Goal: Information Seeking & Learning: Learn about a topic

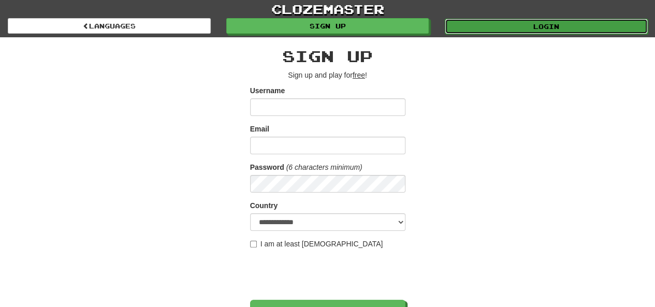
click at [491, 27] on link "Login" at bounding box center [546, 27] width 203 height 16
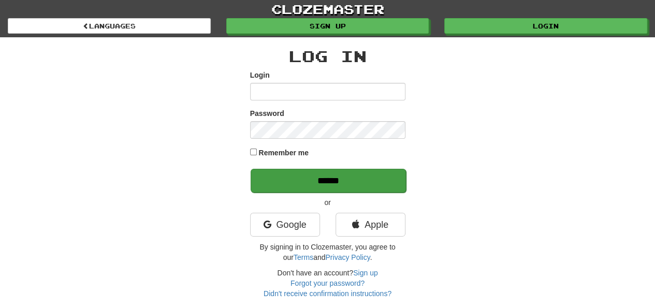
type input "*********"
click at [355, 182] on input "******" at bounding box center [328, 181] width 155 height 24
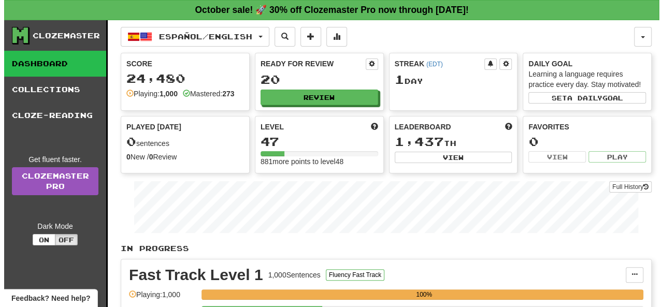
scroll to position [207, 0]
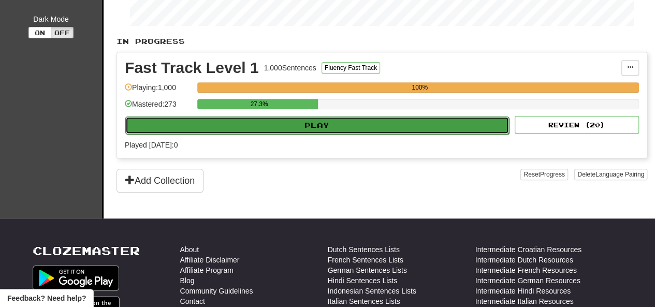
click at [336, 120] on button "Play" at bounding box center [317, 125] width 384 height 18
select select "**"
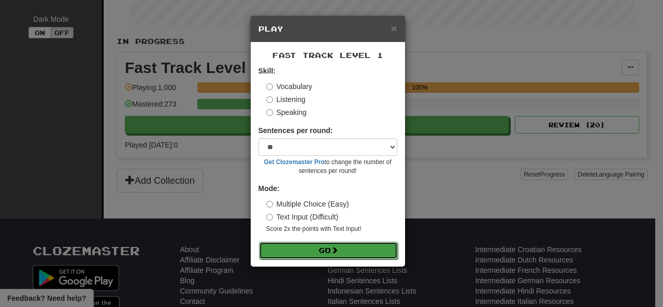
drag, startPoint x: 337, startPoint y: 250, endPoint x: 347, endPoint y: 251, distance: 10.4
click at [337, 250] on span at bounding box center [334, 249] width 7 height 7
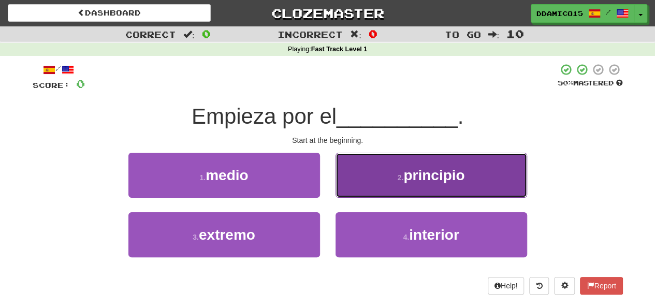
click at [445, 184] on button "2 . principio" at bounding box center [431, 175] width 192 height 45
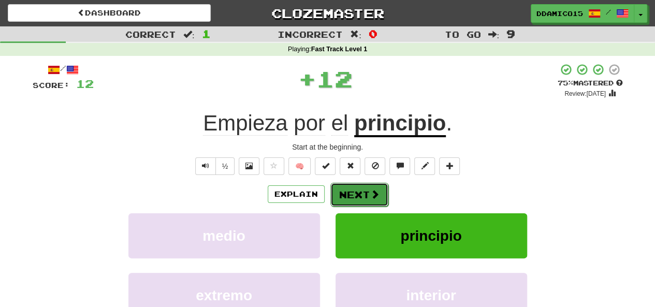
click at [366, 191] on button "Next" at bounding box center [359, 195] width 58 height 24
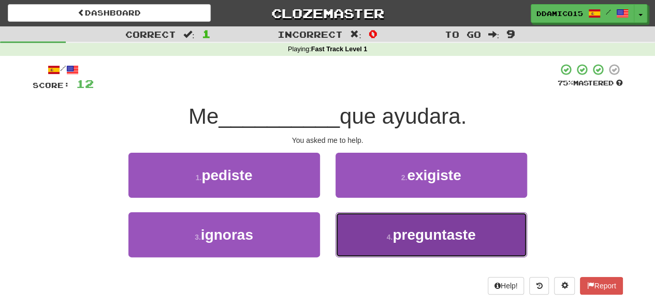
click at [405, 240] on span "preguntaste" at bounding box center [433, 235] width 83 height 16
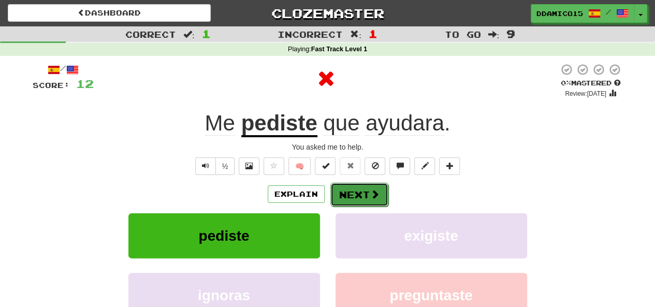
click at [367, 199] on button "Next" at bounding box center [359, 195] width 58 height 24
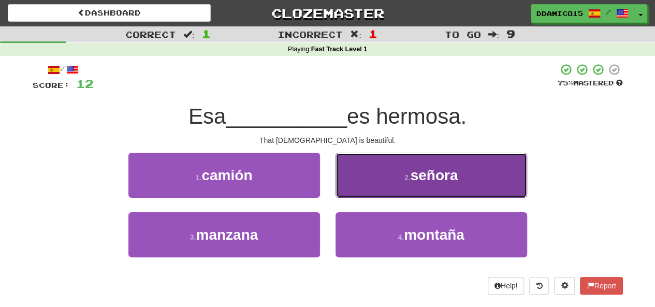
click at [459, 164] on button "2 . señora" at bounding box center [431, 175] width 192 height 45
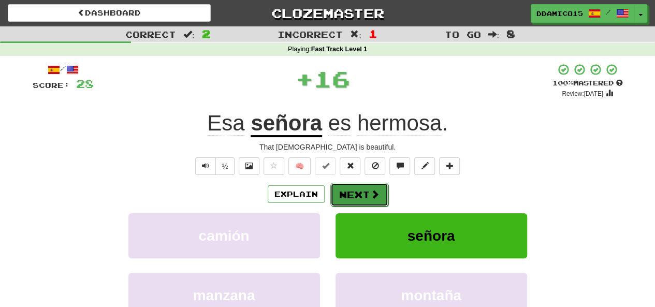
click at [375, 194] on span at bounding box center [374, 193] width 9 height 9
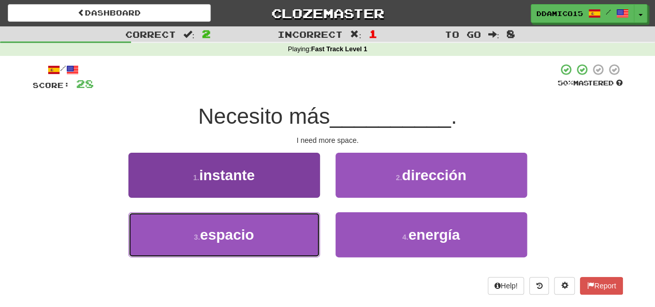
click at [285, 233] on button "3 . espacio" at bounding box center [224, 234] width 192 height 45
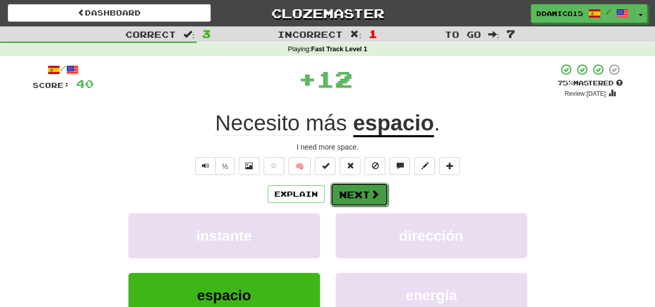
click at [349, 189] on button "Next" at bounding box center [359, 195] width 58 height 24
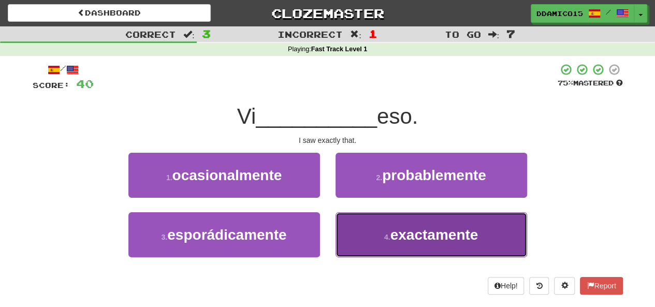
click at [428, 235] on span "exactamente" at bounding box center [434, 235] width 88 height 16
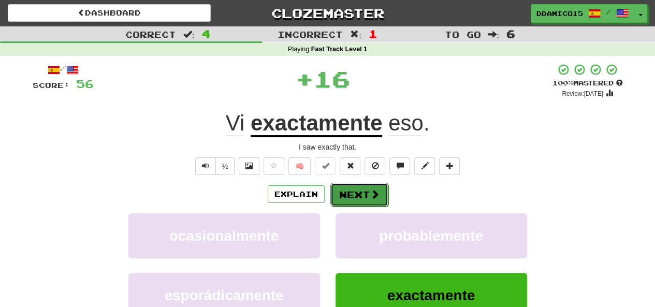
click at [370, 195] on span at bounding box center [374, 193] width 9 height 9
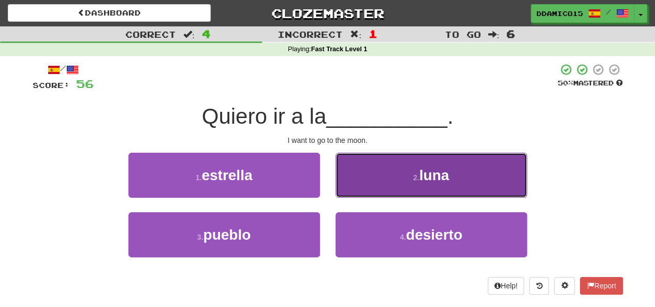
click at [446, 163] on button "2 . luna" at bounding box center [431, 175] width 192 height 45
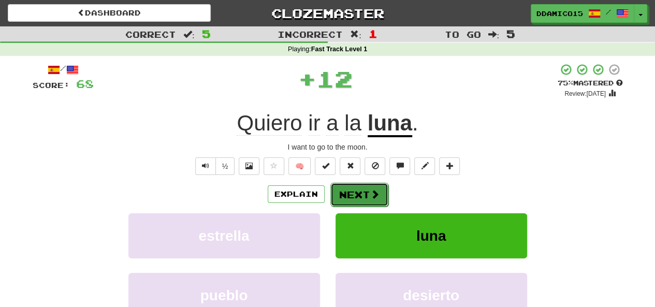
click at [373, 192] on span at bounding box center [374, 193] width 9 height 9
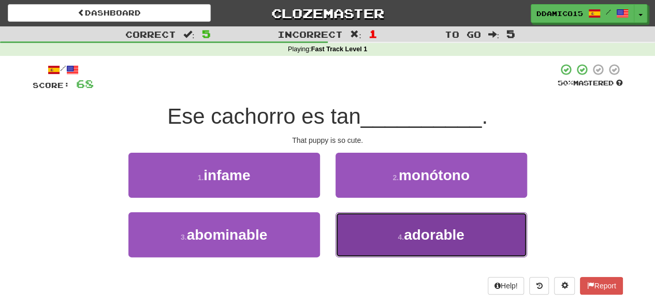
click at [460, 244] on button "4 . adorable" at bounding box center [431, 234] width 192 height 45
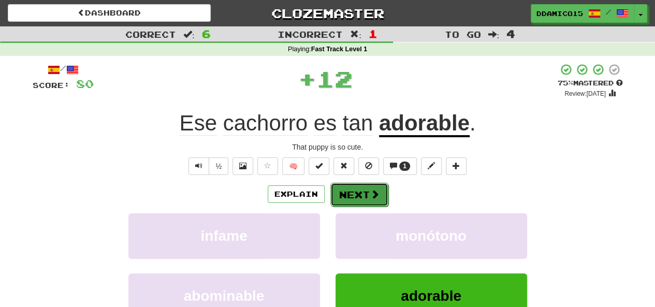
click at [380, 194] on button "Next" at bounding box center [359, 195] width 58 height 24
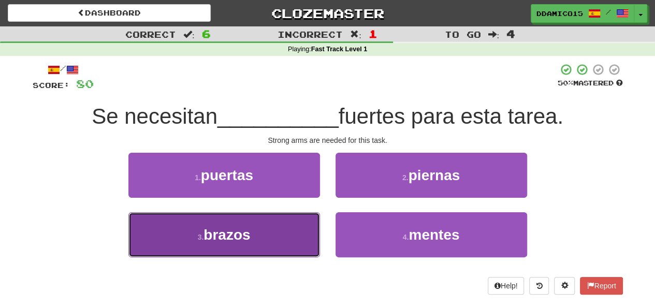
click at [285, 232] on button "3 . brazos" at bounding box center [224, 234] width 192 height 45
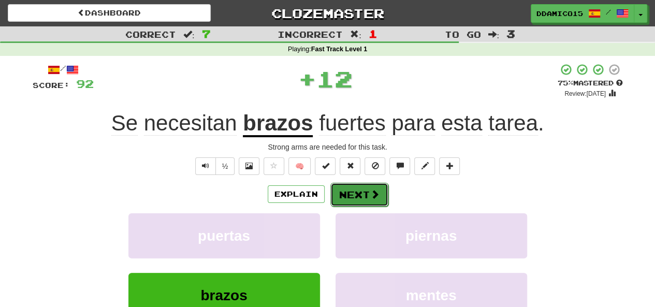
click at [357, 196] on button "Next" at bounding box center [359, 195] width 58 height 24
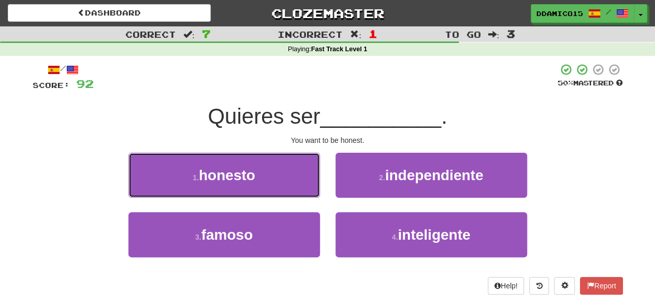
drag, startPoint x: 252, startPoint y: 182, endPoint x: 257, endPoint y: 181, distance: 5.3
click at [253, 181] on span "honesto" at bounding box center [227, 175] width 56 height 16
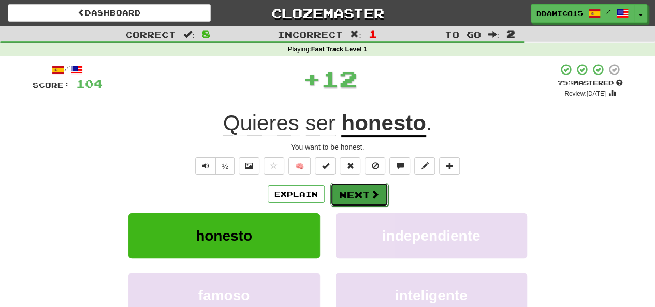
click at [347, 195] on button "Next" at bounding box center [359, 195] width 58 height 24
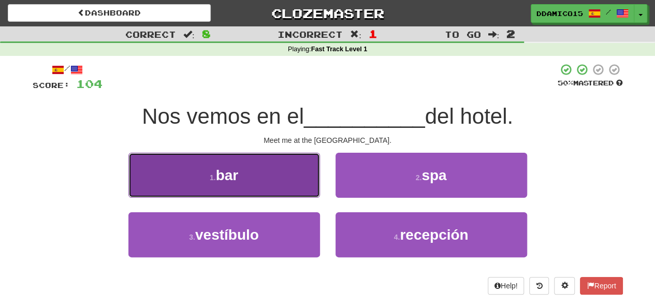
click at [269, 181] on button "1 . bar" at bounding box center [224, 175] width 192 height 45
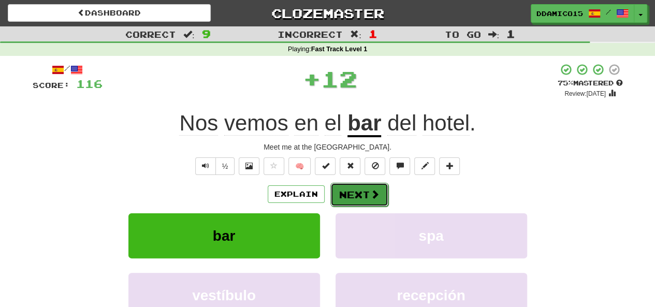
click at [355, 196] on button "Next" at bounding box center [359, 195] width 58 height 24
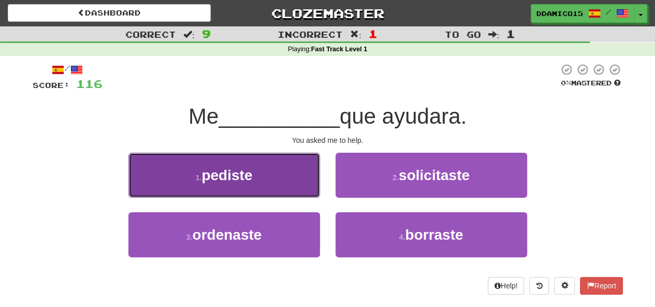
click at [243, 182] on span "pediste" at bounding box center [226, 175] width 51 height 16
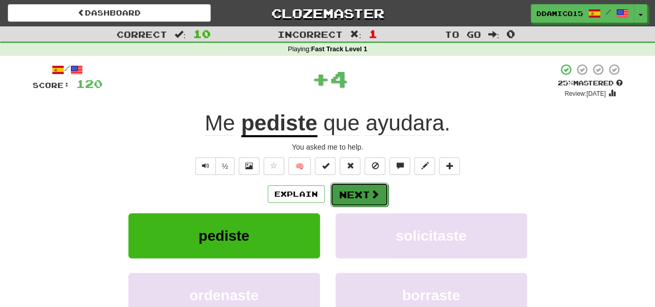
click at [347, 193] on button "Next" at bounding box center [359, 195] width 58 height 24
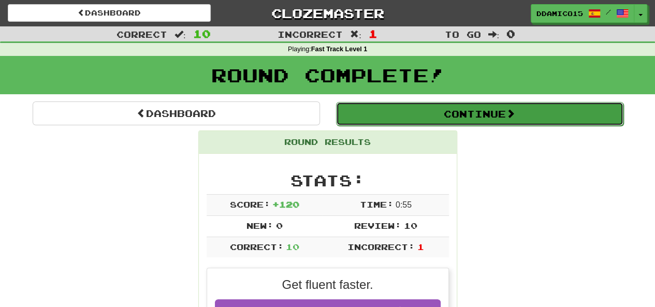
click at [433, 116] on button "Continue" at bounding box center [479, 114] width 287 height 24
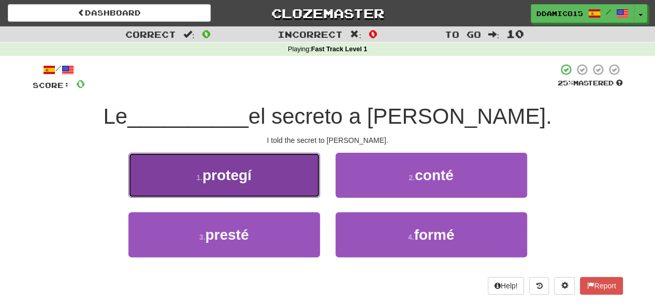
click at [242, 169] on span "protegí" at bounding box center [226, 175] width 49 height 16
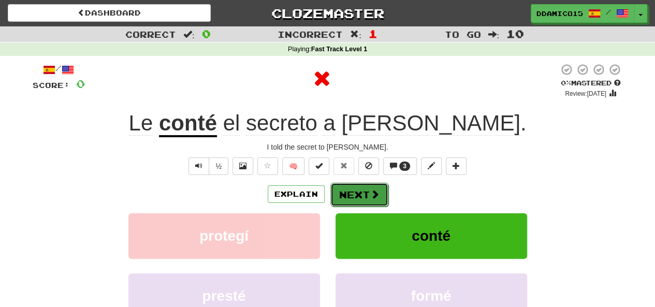
click at [354, 191] on button "Next" at bounding box center [359, 195] width 58 height 24
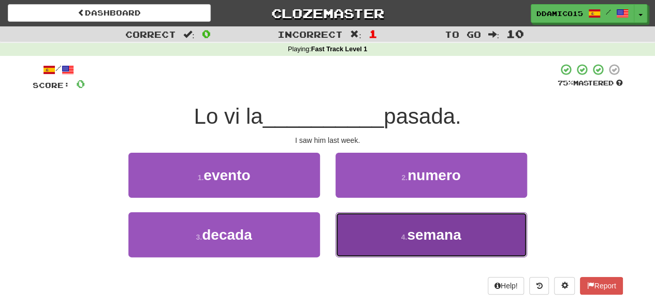
click at [425, 238] on span "semana" at bounding box center [434, 235] width 54 height 16
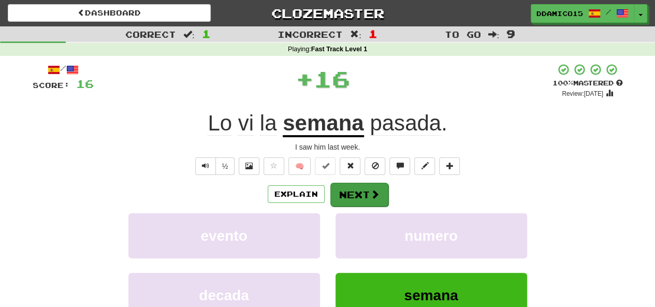
drag, startPoint x: 387, startPoint y: 196, endPoint x: 372, endPoint y: 193, distance: 15.9
click at [380, 196] on div "Explain Next" at bounding box center [328, 194] width 590 height 24
click at [373, 193] on span at bounding box center [374, 193] width 9 height 9
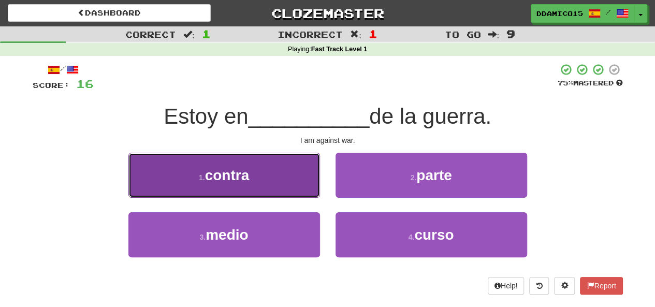
click at [247, 174] on span "contra" at bounding box center [227, 175] width 45 height 16
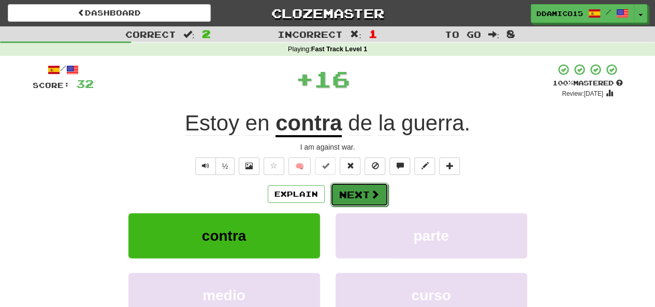
click at [362, 188] on button "Next" at bounding box center [359, 195] width 58 height 24
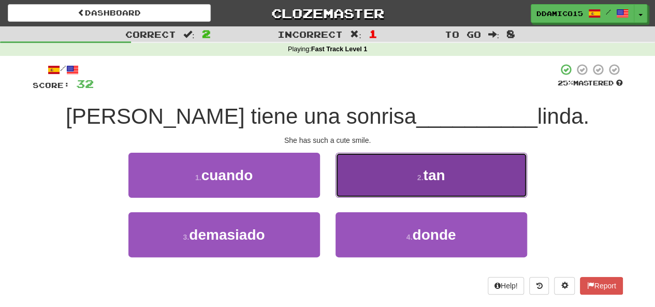
click at [407, 168] on button "2 . tan" at bounding box center [431, 175] width 192 height 45
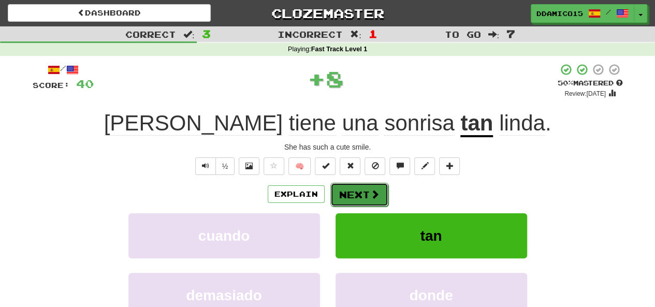
click at [370, 195] on span at bounding box center [374, 193] width 9 height 9
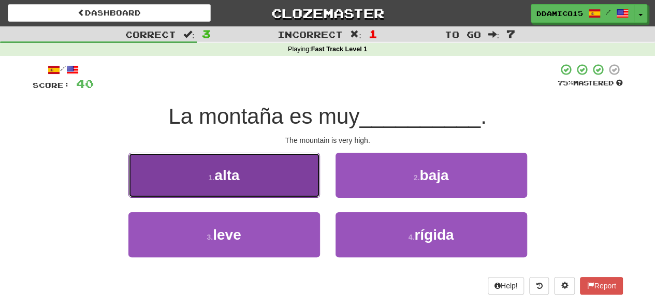
click at [275, 179] on button "1 . alta" at bounding box center [224, 175] width 192 height 45
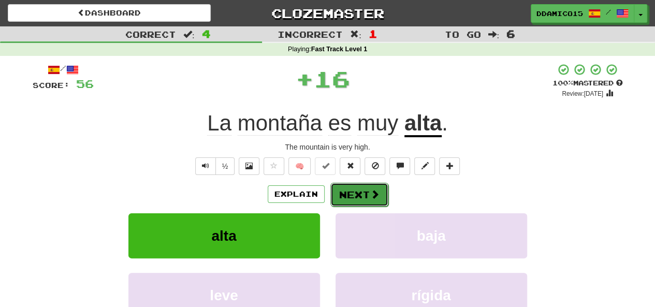
click at [360, 189] on button "Next" at bounding box center [359, 195] width 58 height 24
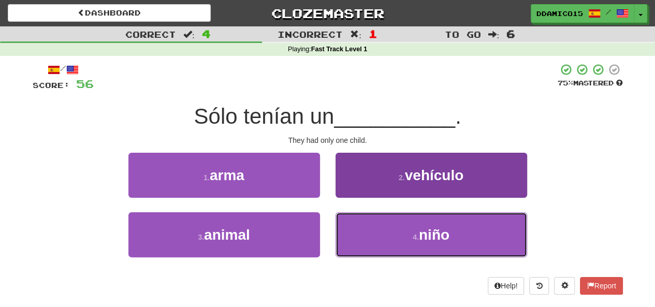
click at [434, 235] on span "niño" at bounding box center [434, 235] width 31 height 16
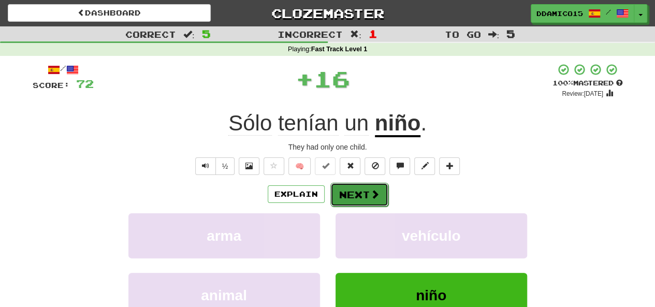
click at [381, 195] on button "Next" at bounding box center [359, 195] width 58 height 24
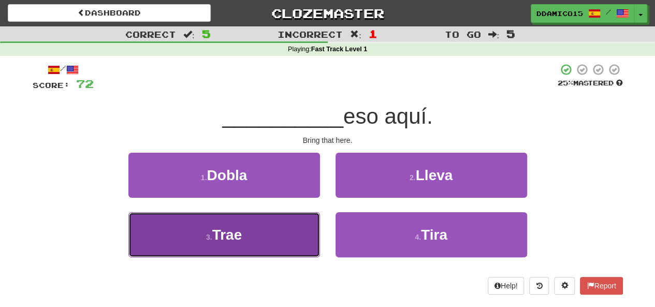
click at [240, 242] on span "Trae" at bounding box center [227, 235] width 30 height 16
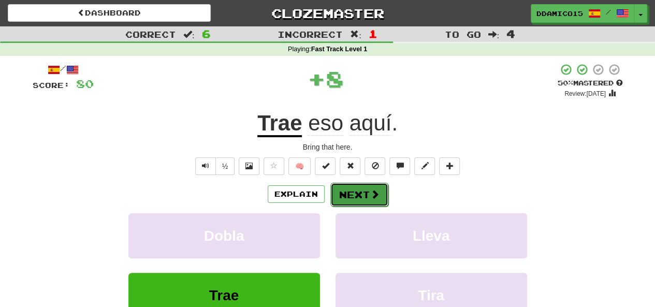
click at [349, 192] on button "Next" at bounding box center [359, 195] width 58 height 24
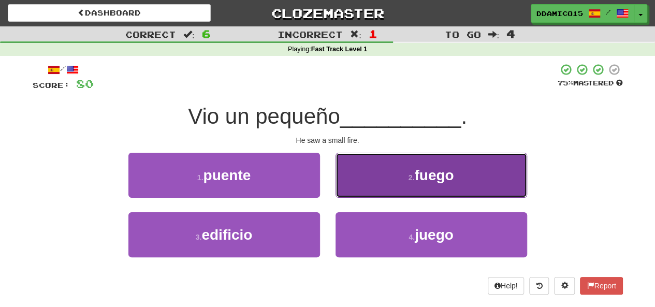
click at [452, 180] on span "fuego" at bounding box center [433, 175] width 39 height 16
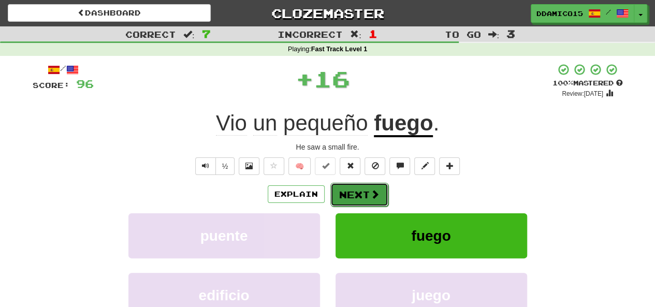
click at [357, 196] on button "Next" at bounding box center [359, 195] width 58 height 24
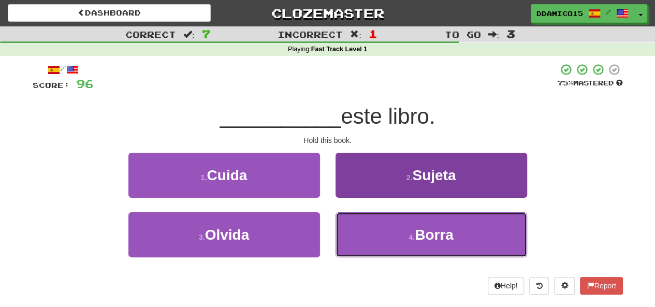
click at [443, 239] on span "Borra" at bounding box center [434, 235] width 39 height 16
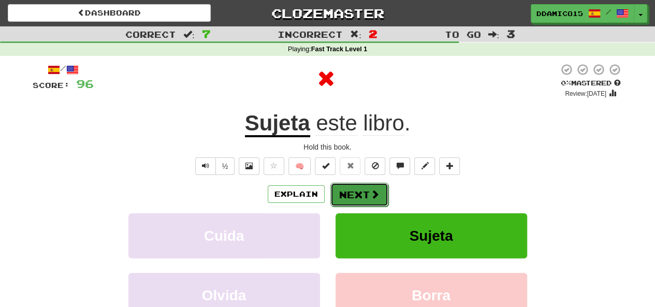
click at [363, 196] on button "Next" at bounding box center [359, 195] width 58 height 24
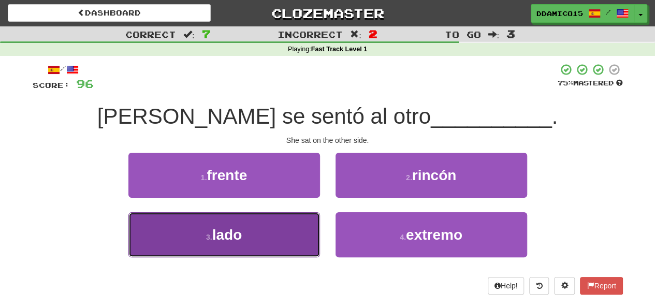
click at [284, 239] on button "3 . lado" at bounding box center [224, 234] width 192 height 45
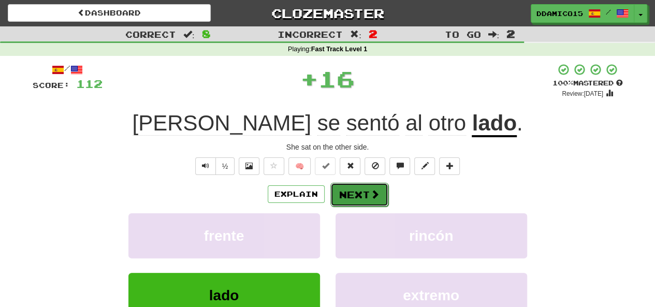
click at [357, 193] on button "Next" at bounding box center [359, 195] width 58 height 24
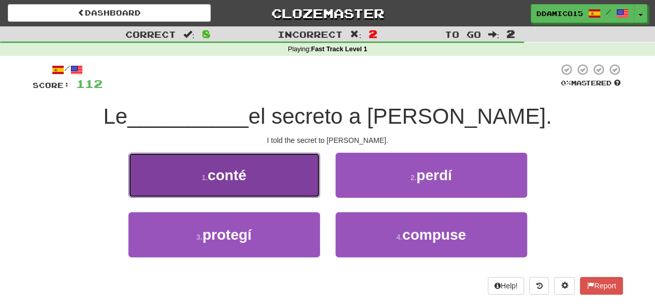
click at [275, 183] on button "1 . conté" at bounding box center [224, 175] width 192 height 45
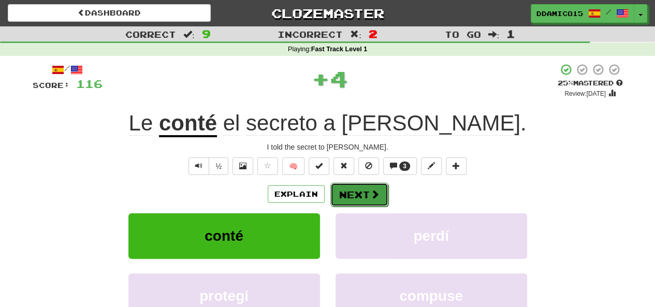
click at [356, 197] on button "Next" at bounding box center [359, 195] width 58 height 24
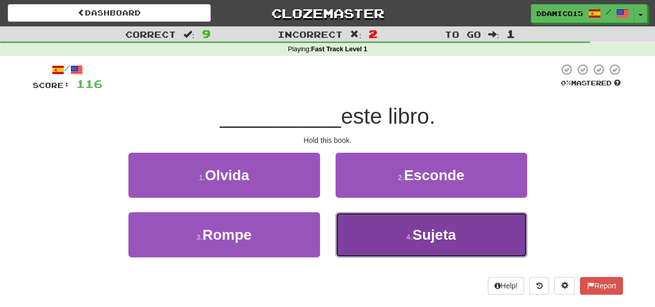
click at [411, 234] on small "4 ." at bounding box center [409, 237] width 6 height 8
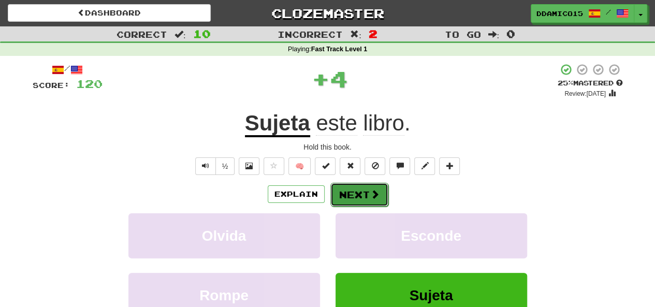
click at [364, 190] on button "Next" at bounding box center [359, 195] width 58 height 24
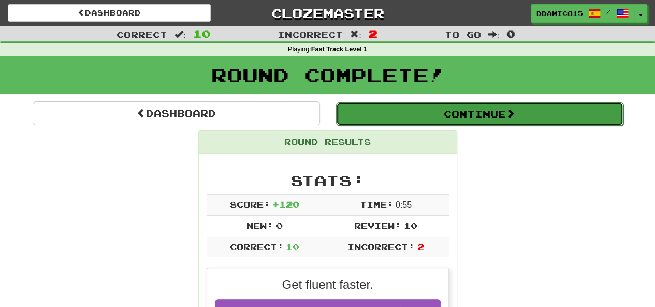
click at [439, 115] on button "Continue" at bounding box center [479, 114] width 287 height 24
